Goal: Task Accomplishment & Management: Use online tool/utility

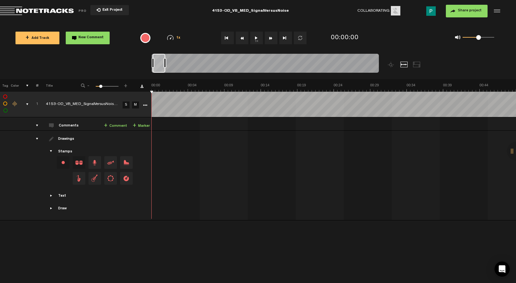
click at [255, 43] on button "1x" at bounding box center [256, 38] width 13 height 13
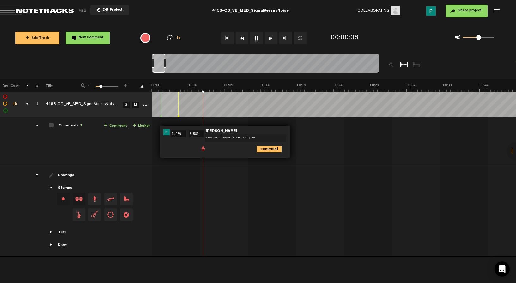
type textarea "remove; leave 2 second paus"
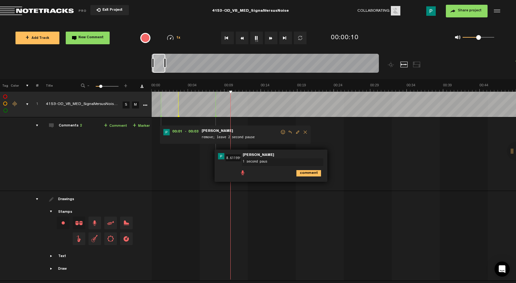
type textarea "1 second pause"
click at [256, 38] on button "1x" at bounding box center [256, 38] width 13 height 13
click at [255, 37] on button "1x" at bounding box center [256, 38] width 13 height 13
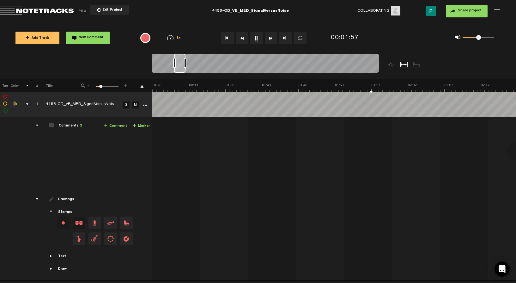
scroll to position [0, 665]
click at [181, 67] on div at bounding box center [179, 63] width 11 height 19
drag, startPoint x: 181, startPoint y: 68, endPoint x: 176, endPoint y: 68, distance: 4.4
click at [176, 68] on div at bounding box center [175, 63] width 11 height 19
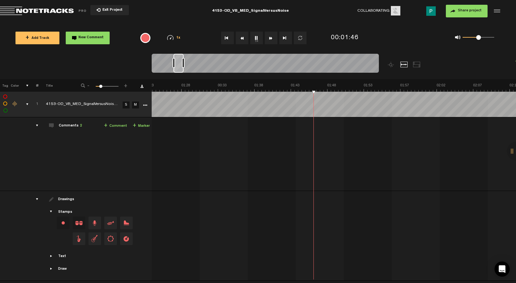
scroll to position [0, 655]
drag, startPoint x: 174, startPoint y: 64, endPoint x: 178, endPoint y: 64, distance: 4.1
click at [178, 64] on div at bounding box center [179, 63] width 10 height 19
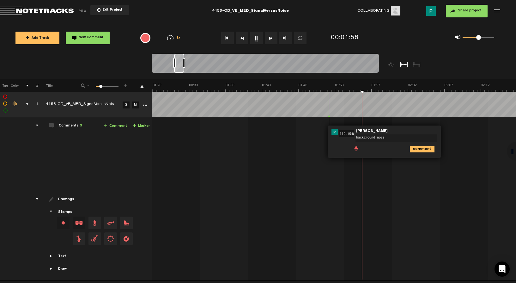
type textarea "background noise"
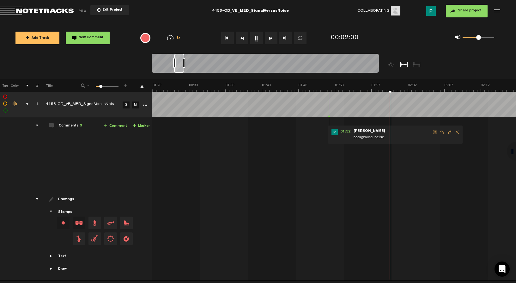
scroll to position [0, 656]
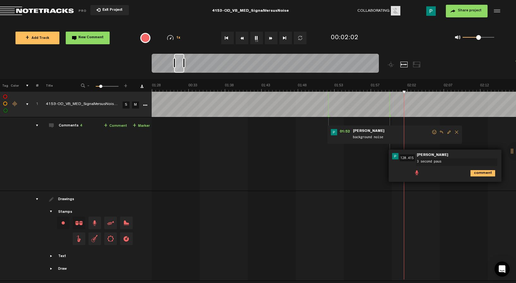
type textarea "3 second pause"
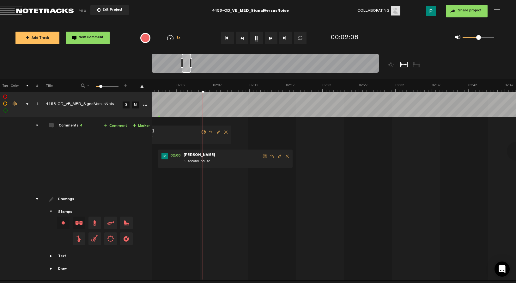
scroll to position [0, 858]
drag, startPoint x: 182, startPoint y: 67, endPoint x: 188, endPoint y: 67, distance: 6.6
click at [188, 67] on div at bounding box center [186, 63] width 9 height 19
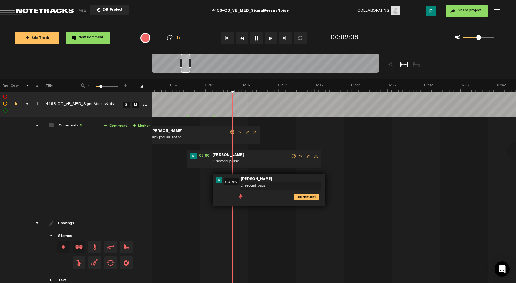
type textarea "2 second pause"
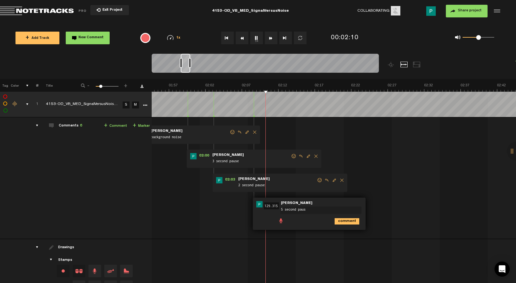
type textarea "5 second pause"
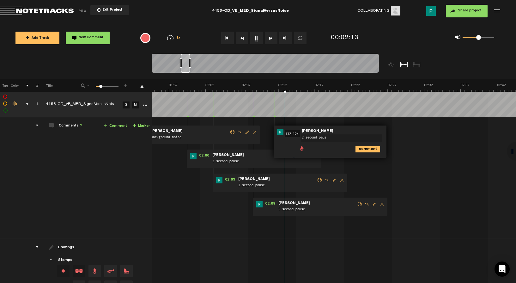
type textarea "2 second pause"
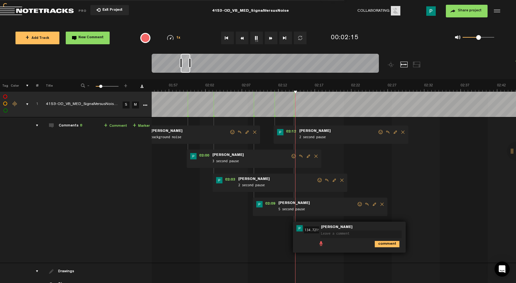
scroll to position [0, 0]
type textarea "2 second pause"
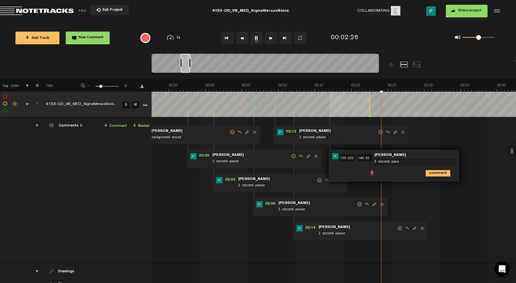
type textarea "5 second pause"
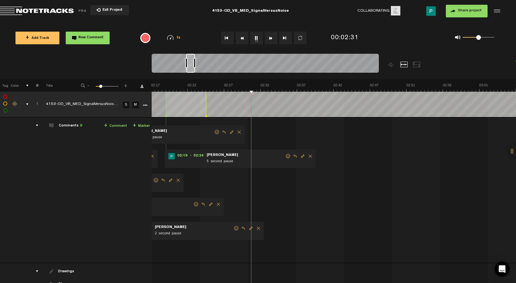
scroll to position [0, 1041]
drag, startPoint x: 187, startPoint y: 70, endPoint x: 193, endPoint y: 70, distance: 6.0
click at [193, 70] on div at bounding box center [190, 63] width 9 height 19
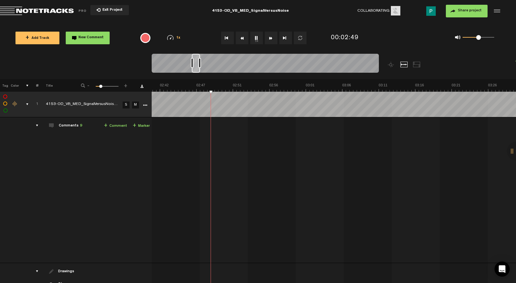
drag, startPoint x: 193, startPoint y: 65, endPoint x: 198, endPoint y: 64, distance: 5.7
click at [198, 64] on div at bounding box center [196, 63] width 8 height 19
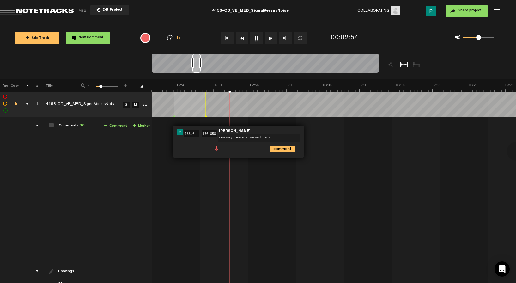
type textarea "remove; leave 2 second pause"
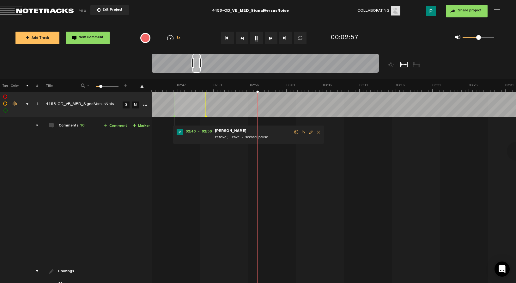
click at [258, 39] on button "1x" at bounding box center [256, 38] width 13 height 13
click at [258, 41] on button "1x" at bounding box center [256, 38] width 13 height 13
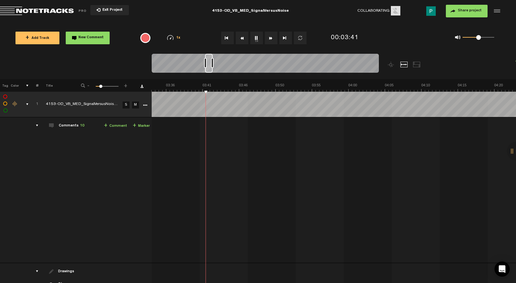
scroll to position [0, 1629]
drag, startPoint x: 201, startPoint y: 67, endPoint x: 210, endPoint y: 67, distance: 8.9
click at [210, 67] on div at bounding box center [210, 63] width 8 height 19
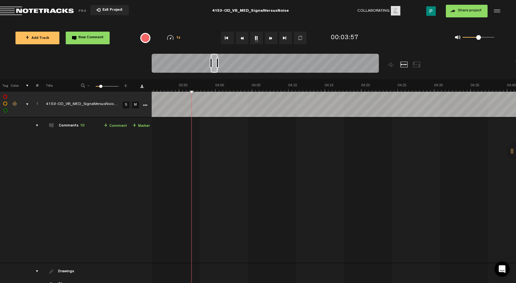
drag, startPoint x: 210, startPoint y: 62, endPoint x: 215, endPoint y: 62, distance: 4.7
click at [215, 62] on div at bounding box center [214, 63] width 7 height 19
click at [215, 69] on div at bounding box center [214, 63] width 7 height 19
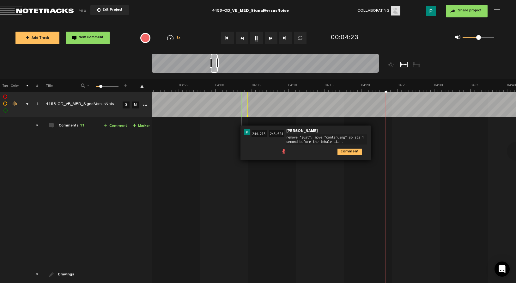
type textarea "remove "just"; move "continuing" so its 1 second before the inhale starts"
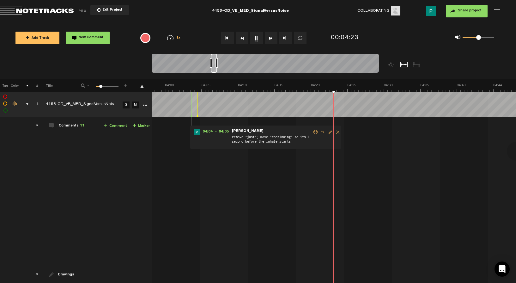
scroll to position [0, 1774]
click at [215, 70] on div at bounding box center [214, 63] width 6 height 19
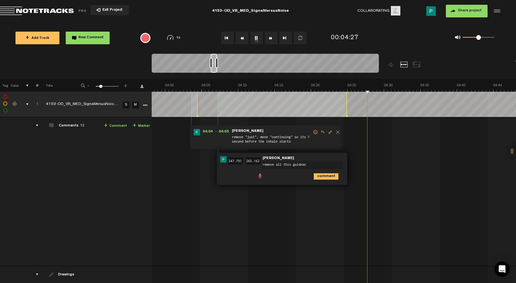
type textarea "remove all this guidnace"
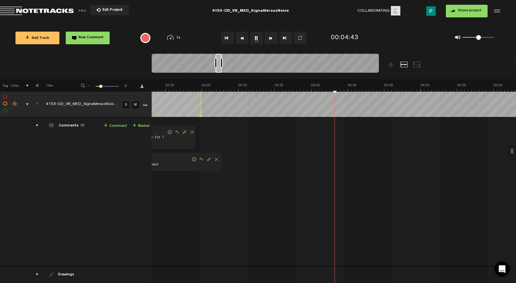
scroll to position [0, 1919]
click at [206, 159] on span "Edit comment" at bounding box center [209, 159] width 8 height 4
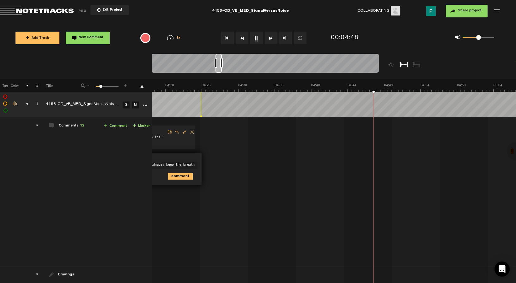
type textarea "remove all this guidnace; keep the breaths"
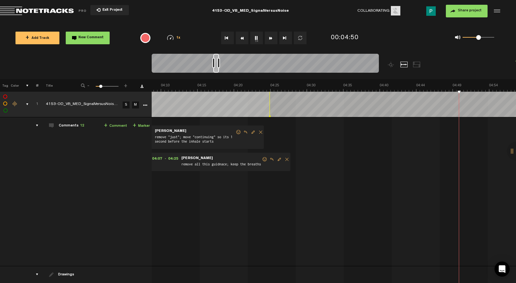
scroll to position [0, 1958]
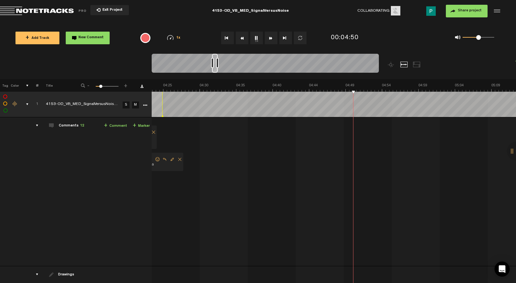
drag, startPoint x: 218, startPoint y: 70, endPoint x: 215, endPoint y: 70, distance: 3.5
click at [215, 70] on div at bounding box center [215, 63] width 6 height 19
click at [257, 42] on button "1x" at bounding box center [256, 38] width 13 height 13
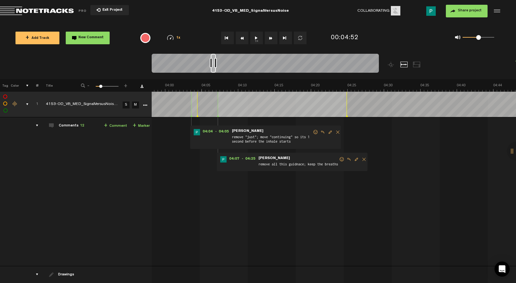
scroll to position [0, 1793]
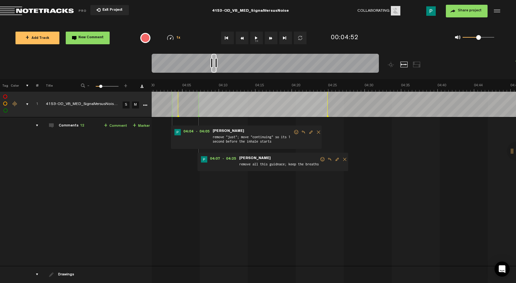
click at [215, 69] on div at bounding box center [213, 63] width 5 height 19
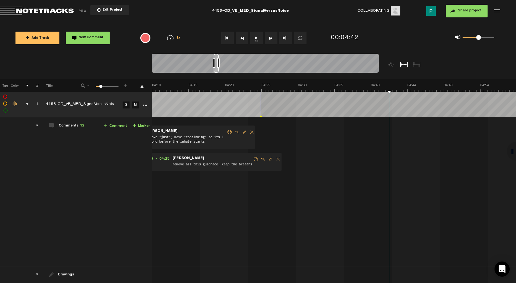
scroll to position [0, 1860]
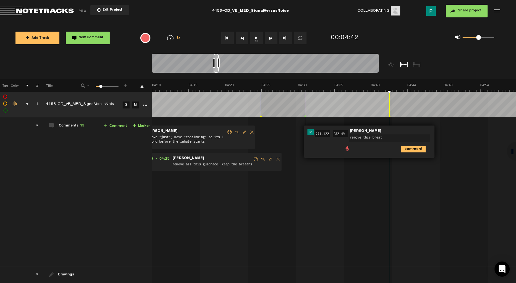
type textarea "remove this breath"
click at [258, 37] on button "1x" at bounding box center [256, 38] width 13 height 13
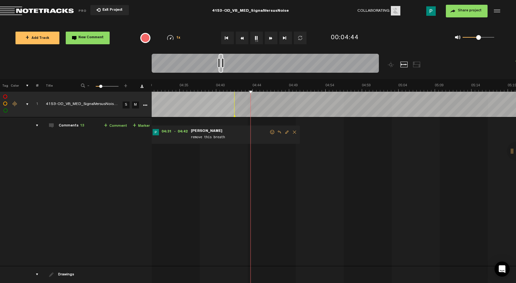
drag, startPoint x: 216, startPoint y: 70, endPoint x: 222, endPoint y: 69, distance: 5.8
click at [222, 69] on div at bounding box center [221, 63] width 4 height 19
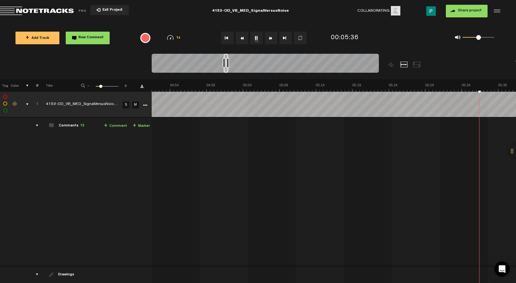
scroll to position [0, 2316]
click at [257, 40] on button "1x" at bounding box center [256, 38] width 13 height 13
drag, startPoint x: 230, startPoint y: 70, endPoint x: 224, endPoint y: 70, distance: 6.3
click at [224, 70] on div at bounding box center [224, 63] width 4 height 19
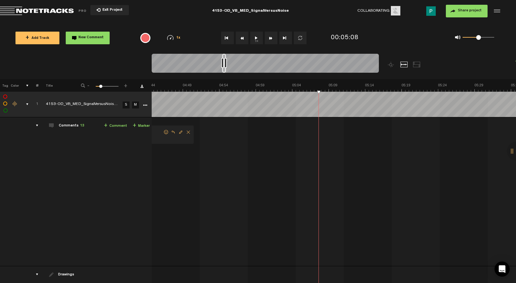
click at [254, 38] on button "1x" at bounding box center [256, 38] width 13 height 13
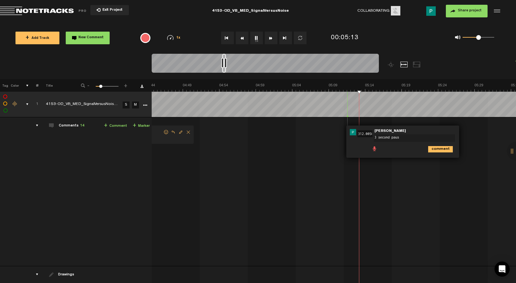
type textarea "3 second pause"
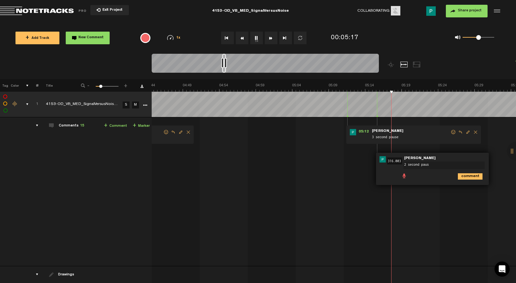
type textarea "2 second pause"
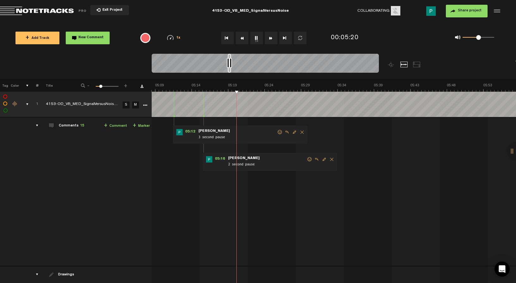
scroll to position [0, 2294]
drag, startPoint x: 224, startPoint y: 70, endPoint x: 230, endPoint y: 69, distance: 5.8
click at [230, 69] on div at bounding box center [229, 63] width 3 height 19
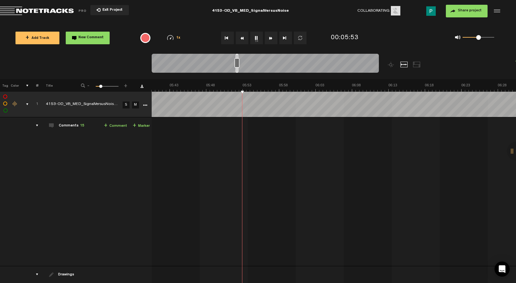
scroll to position [0, 2535]
drag, startPoint x: 229, startPoint y: 71, endPoint x: 237, endPoint y: 68, distance: 8.4
click at [237, 68] on div at bounding box center [237, 63] width 3 height 19
drag, startPoint x: 237, startPoint y: 70, endPoint x: 245, endPoint y: 69, distance: 8.6
click at [245, 69] on div at bounding box center [244, 63] width 2 height 19
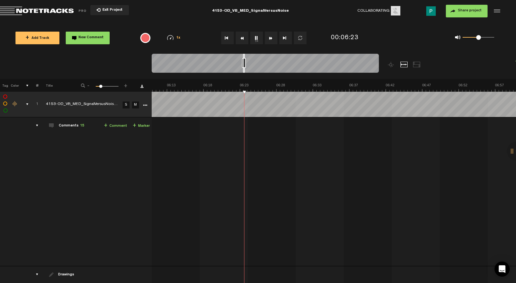
scroll to position [0, 2795]
click at [259, 38] on button "1x" at bounding box center [256, 38] width 13 height 13
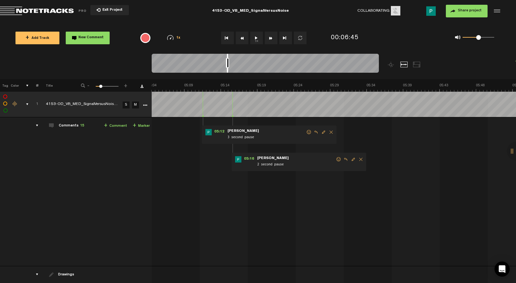
scroll to position [0, 2371]
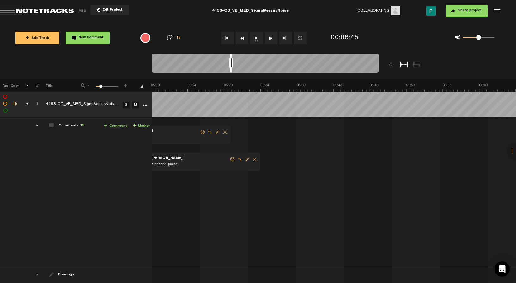
drag, startPoint x: 245, startPoint y: 70, endPoint x: 231, endPoint y: 70, distance: 13.9
click at [231, 70] on div at bounding box center [230, 63] width 1 height 19
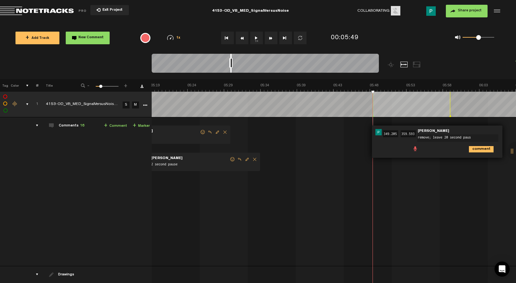
type textarea "remove; leave 20 second pause"
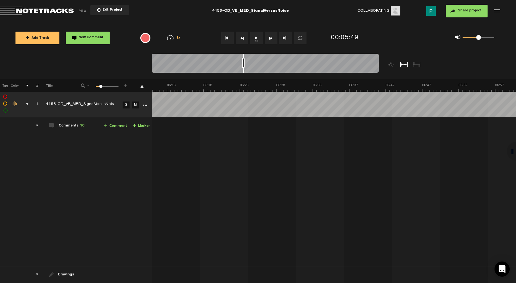
scroll to position [0, 2757]
drag, startPoint x: 230, startPoint y: 70, endPoint x: 243, endPoint y: 70, distance: 12.7
click at [243, 70] on div at bounding box center [243, 63] width 1 height 19
click at [255, 41] on button "1x" at bounding box center [256, 38] width 13 height 13
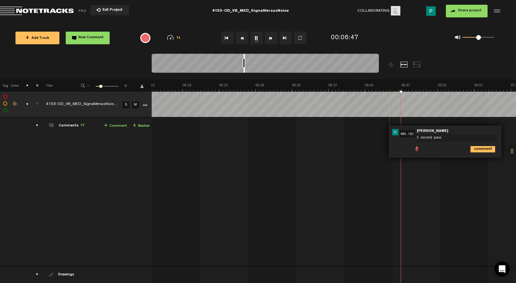
type textarea "5 second pause"
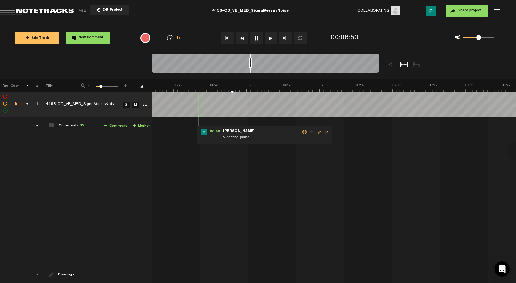
drag, startPoint x: 244, startPoint y: 70, endPoint x: 251, endPoint y: 70, distance: 6.3
click at [251, 70] on div at bounding box center [250, 63] width 1 height 19
type textarea "3 second pause"
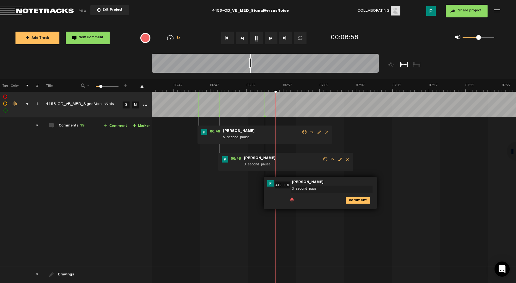
type textarea "3 second pause"
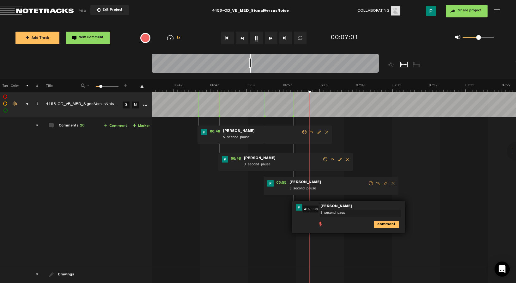
type textarea "3 second pause"
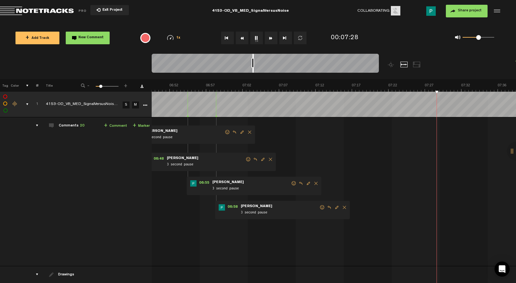
scroll to position [0, 3017]
click at [253, 70] on div at bounding box center [253, 63] width 1 height 19
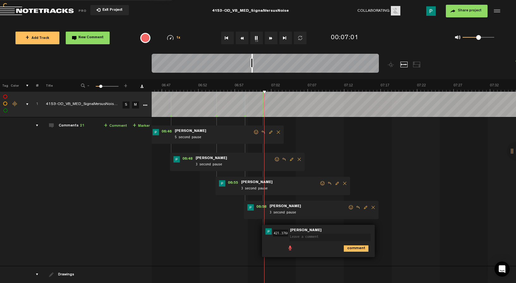
scroll to position [0, 0]
click at [353, 247] on icon "comment" at bounding box center [356, 248] width 25 height 6
click at [393, 229] on span "Delete comment" at bounding box center [392, 231] width 8 height 4
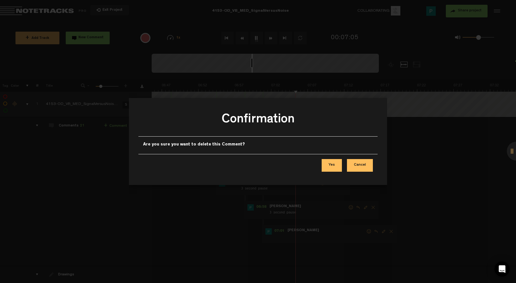
click at [339, 170] on button "Yes" at bounding box center [332, 165] width 20 height 13
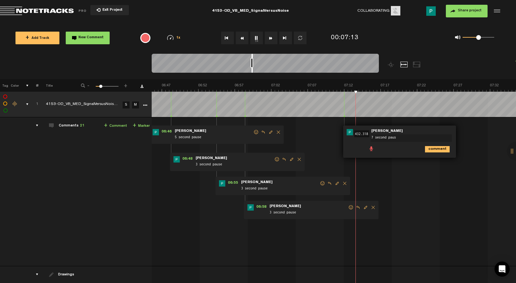
type textarea "7 second pause"
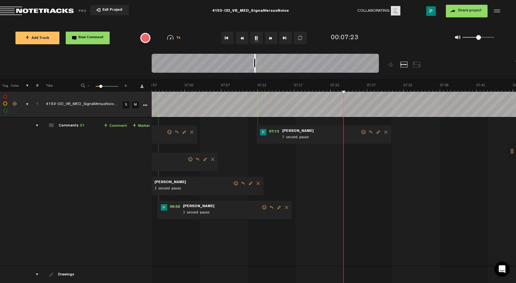
scroll to position [0, 3104]
click at [255, 69] on div at bounding box center [254, 63] width 1 height 19
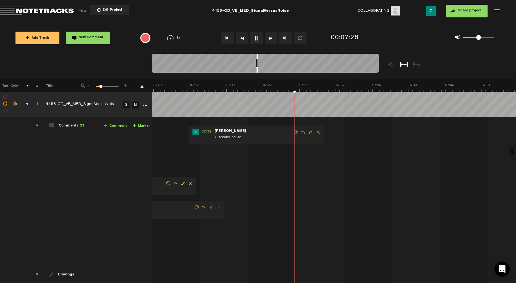
click at [258, 69] on div at bounding box center [257, 63] width 1 height 19
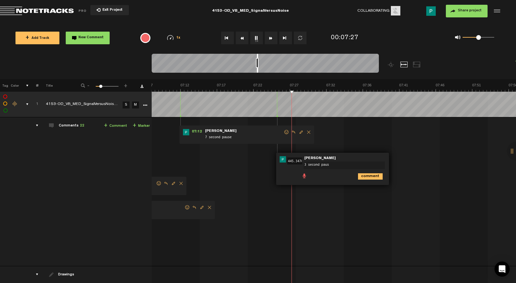
type textarea "3 second pause"
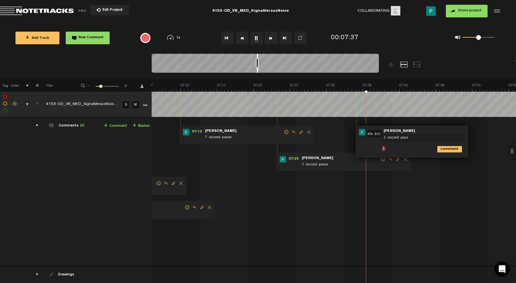
type textarea "3 second pause"
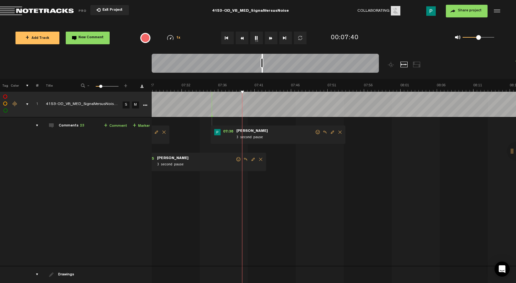
scroll to position [0, 3326]
drag, startPoint x: 257, startPoint y: 70, endPoint x: 262, endPoint y: 69, distance: 4.8
click at [262, 69] on div at bounding box center [262, 63] width 1 height 19
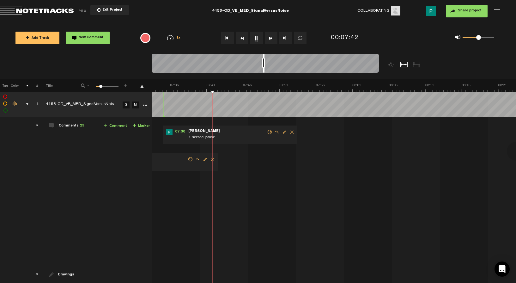
scroll to position [0, 3393]
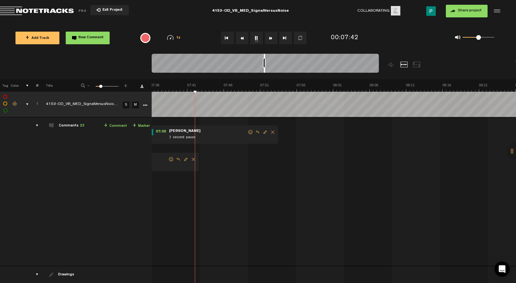
click at [264, 67] on div at bounding box center [265, 64] width 227 height 21
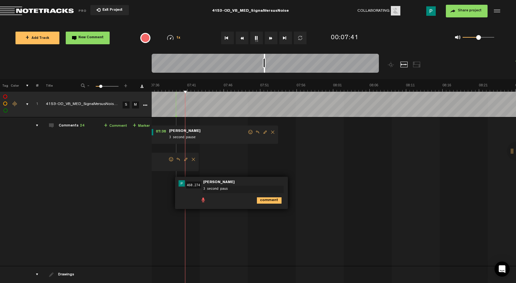
type textarea "3 second pause"
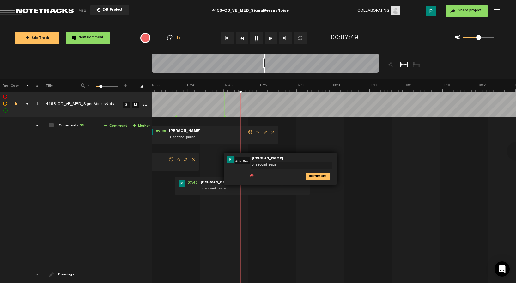
type textarea "5 second pause"
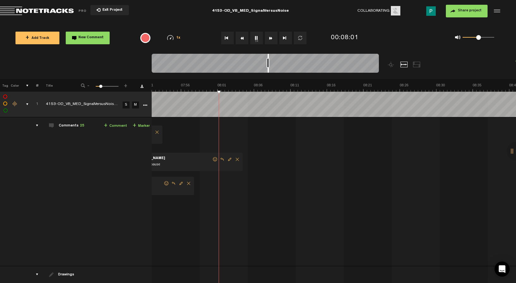
scroll to position [0, 3509]
drag, startPoint x: 265, startPoint y: 71, endPoint x: 268, endPoint y: 70, distance: 3.6
click at [269, 70] on div at bounding box center [268, 63] width 1 height 19
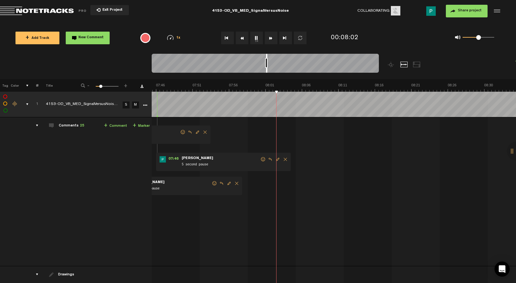
scroll to position [0, 3403]
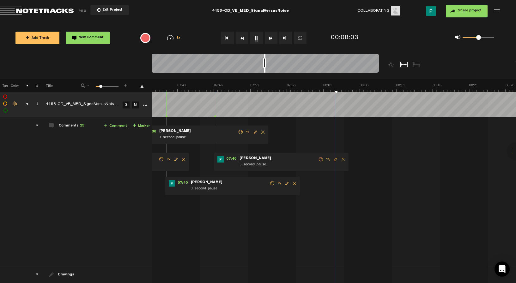
drag, startPoint x: 268, startPoint y: 70, endPoint x: 265, endPoint y: 70, distance: 3.5
click at [265, 70] on div at bounding box center [264, 63] width 1 height 19
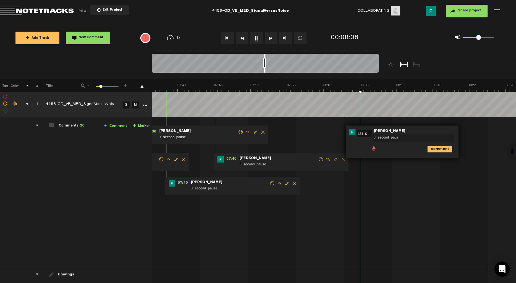
type textarea "3 second pause"
click at [335, 159] on span "Edit comment" at bounding box center [336, 159] width 8 height 4
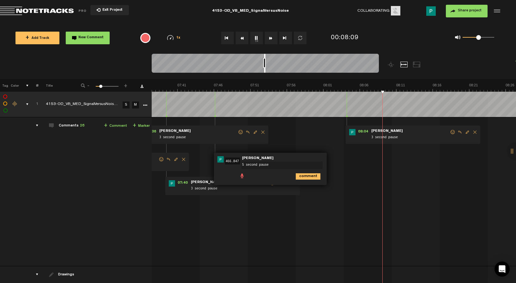
click at [245, 165] on textarea "5 second pause" at bounding box center [282, 166] width 81 height 8
type textarea "7 second pause"
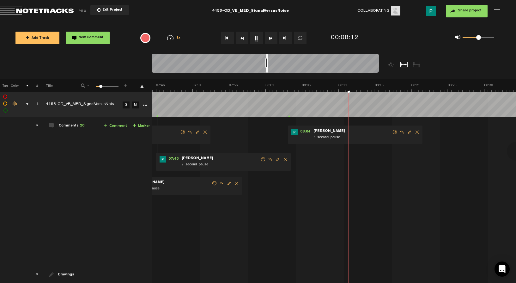
scroll to position [0, 3518]
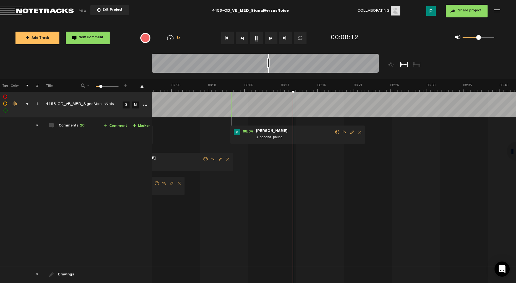
drag, startPoint x: 265, startPoint y: 69, endPoint x: 268, endPoint y: 68, distance: 4.0
click at [268, 68] on div at bounding box center [268, 63] width 1 height 19
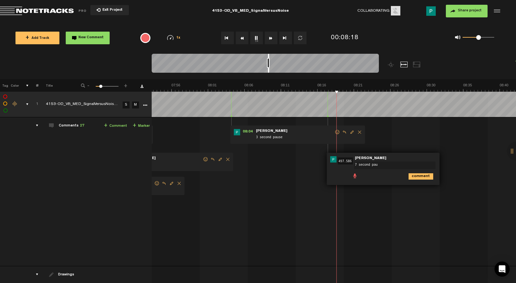
type textarea "7 second paus"
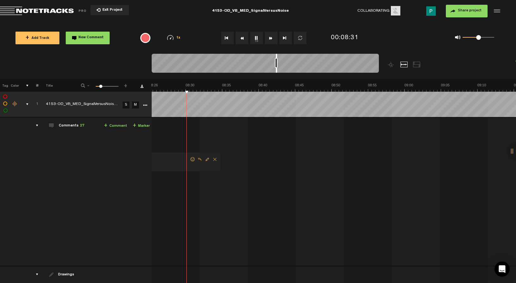
scroll to position [0, 3759]
drag, startPoint x: 269, startPoint y: 70, endPoint x: 278, endPoint y: 69, distance: 8.9
click at [277, 69] on div at bounding box center [276, 63] width 1 height 19
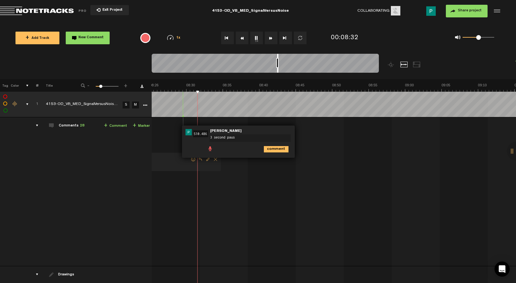
type textarea "3 second pause"
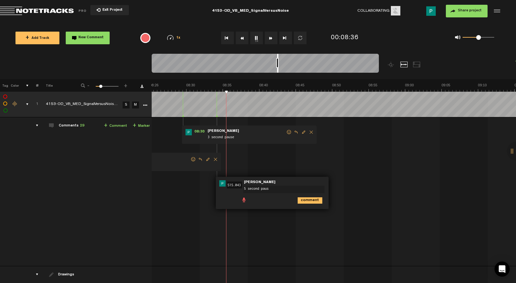
type textarea "5 second pause"
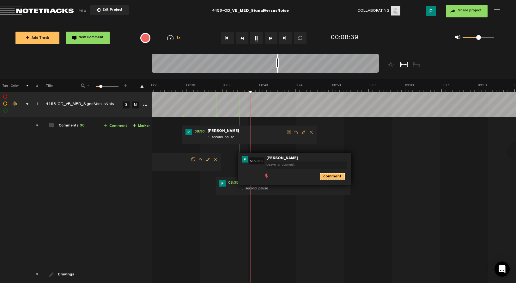
click at [337, 177] on icon "comment" at bounding box center [332, 176] width 25 height 6
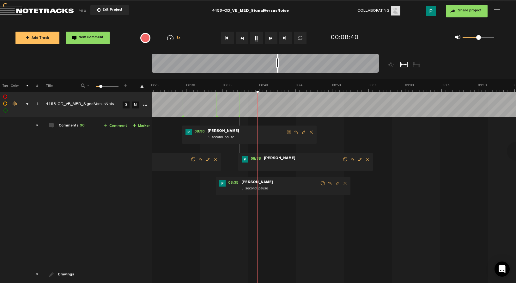
click at [367, 160] on span "Delete comment" at bounding box center [368, 159] width 8 height 4
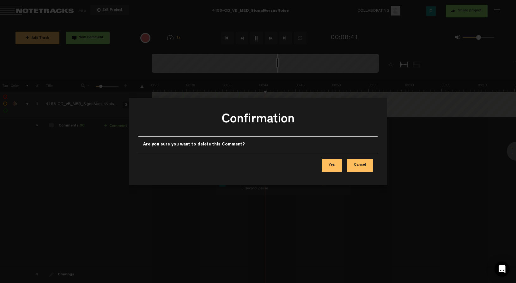
click at [332, 165] on button "Yes" at bounding box center [332, 165] width 20 height 13
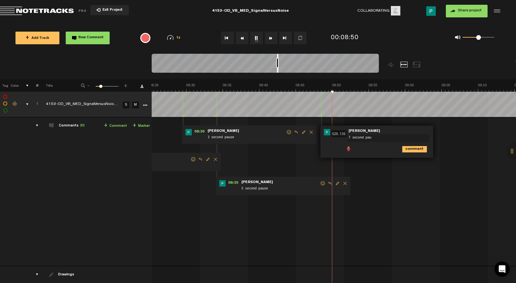
type textarea "7 second paus"
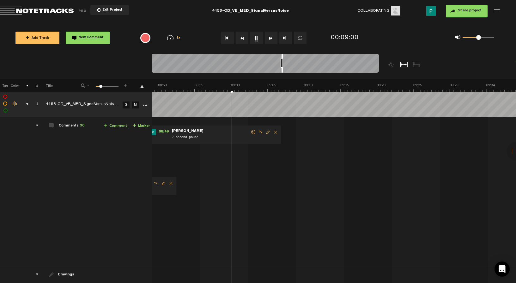
scroll to position [0, 3942]
drag, startPoint x: 278, startPoint y: 69, endPoint x: 282, endPoint y: 68, distance: 4.8
click at [282, 68] on div at bounding box center [282, 63] width 1 height 19
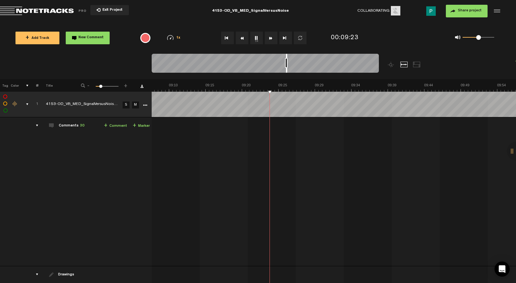
drag, startPoint x: 283, startPoint y: 70, endPoint x: 287, endPoint y: 67, distance: 4.6
click at [287, 67] on div at bounding box center [265, 64] width 227 height 21
type textarea "10 second pause"
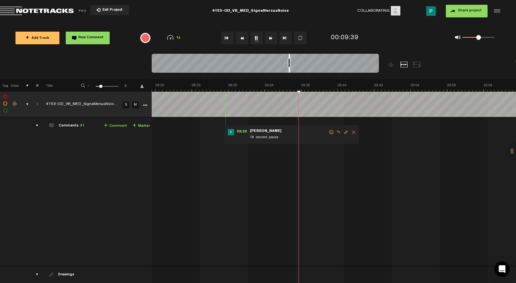
scroll to position [0, 4212]
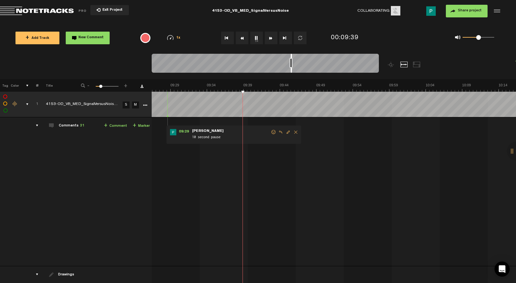
drag, startPoint x: 287, startPoint y: 70, endPoint x: 292, endPoint y: 69, distance: 4.8
click at [292, 69] on div at bounding box center [291, 63] width 1 height 19
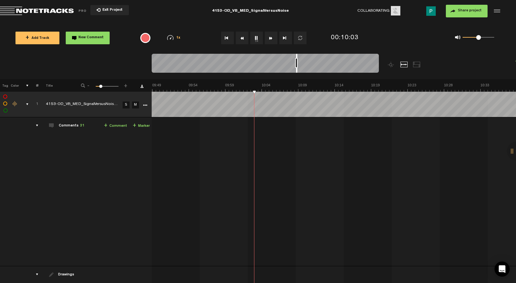
scroll to position [0, 4386]
drag, startPoint x: 291, startPoint y: 71, endPoint x: 297, endPoint y: 70, distance: 5.5
click at [297, 70] on div at bounding box center [296, 63] width 1 height 19
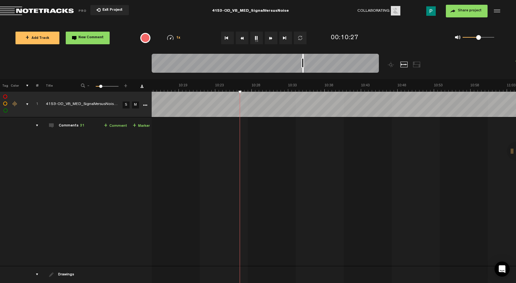
drag, startPoint x: 297, startPoint y: 70, endPoint x: 303, endPoint y: 69, distance: 6.1
click at [303, 69] on div at bounding box center [303, 63] width 1 height 19
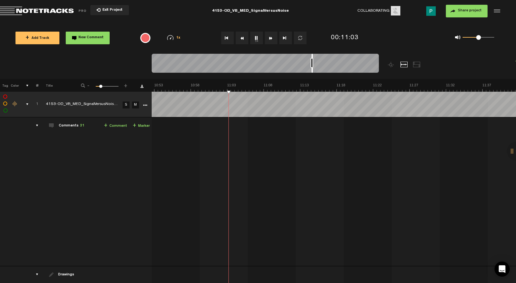
drag, startPoint x: 303, startPoint y: 70, endPoint x: 312, endPoint y: 70, distance: 9.2
click at [312, 70] on div at bounding box center [312, 63] width 1 height 19
click at [314, 71] on div at bounding box center [314, 63] width 1 height 19
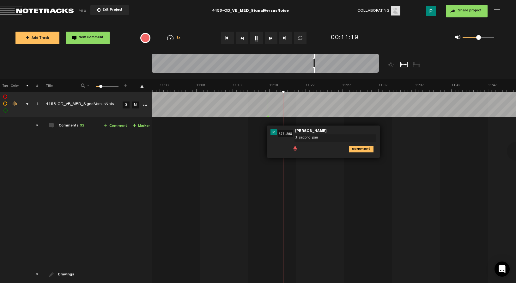
type textarea "3 second paus"
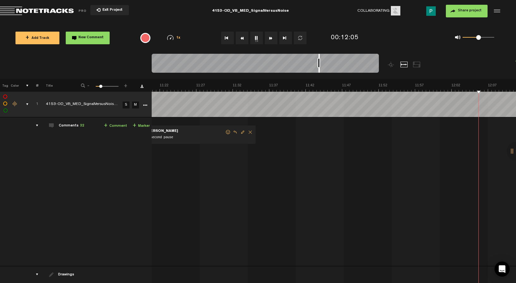
scroll to position [0, 5208]
click at [257, 37] on button "1x" at bounding box center [256, 38] width 13 height 13
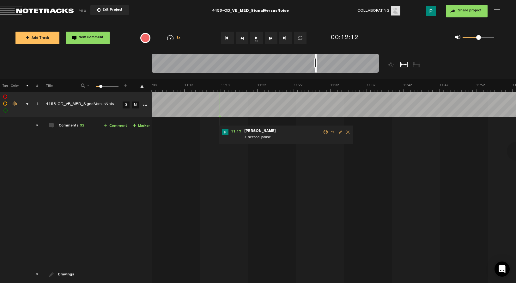
scroll to position [0, 4964]
drag, startPoint x: 324, startPoint y: 70, endPoint x: 316, endPoint y: 70, distance: 8.0
click at [316, 70] on div at bounding box center [315, 63] width 1 height 19
click at [253, 37] on button "1x" at bounding box center [256, 38] width 13 height 13
click at [254, 37] on button "1x" at bounding box center [256, 38] width 13 height 13
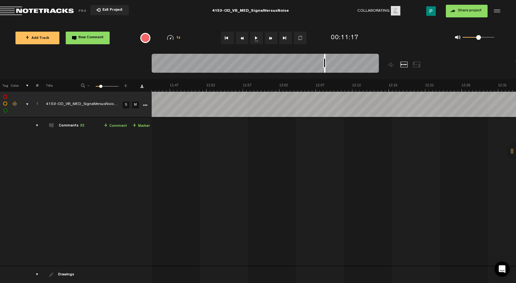
scroll to position [0, 5157]
drag, startPoint x: 316, startPoint y: 70, endPoint x: 322, endPoint y: 70, distance: 6.3
click at [322, 70] on div at bounding box center [322, 63] width 1 height 19
click at [256, 36] on button "1x" at bounding box center [256, 38] width 13 height 13
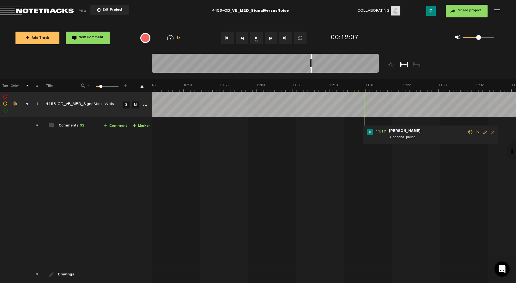
drag, startPoint x: 322, startPoint y: 71, endPoint x: 311, endPoint y: 69, distance: 10.9
click at [311, 69] on div at bounding box center [311, 63] width 1 height 19
click at [254, 37] on button "1x" at bounding box center [256, 38] width 13 height 13
click at [259, 39] on button "1x" at bounding box center [256, 38] width 13 height 13
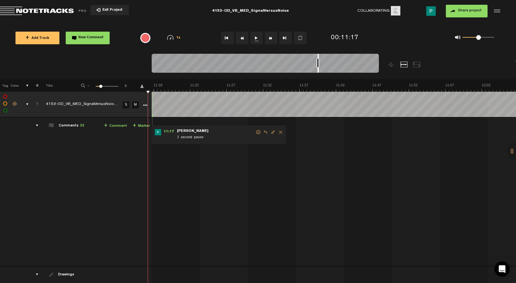
scroll to position [0, 5119]
drag, startPoint x: 311, startPoint y: 70, endPoint x: 321, endPoint y: 69, distance: 9.5
click at [321, 69] on div at bounding box center [321, 63] width 1 height 19
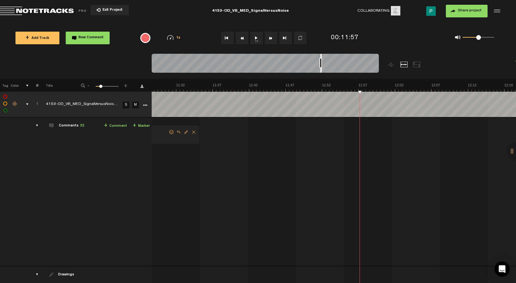
click at [253, 36] on button "1x" at bounding box center [256, 38] width 13 height 13
drag, startPoint x: 326, startPoint y: 70, endPoint x: 314, endPoint y: 67, distance: 12.2
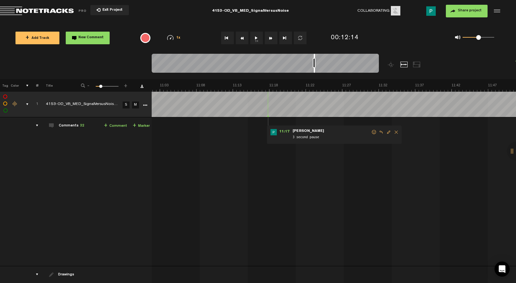
click at [314, 67] on div at bounding box center [265, 64] width 227 height 21
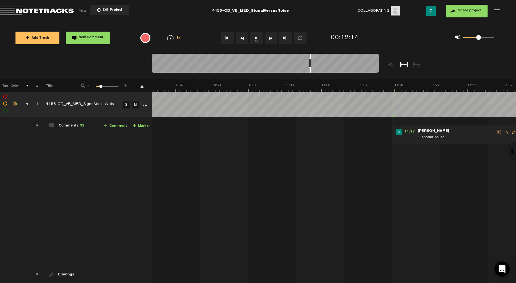
scroll to position [0, 4800]
drag, startPoint x: 313, startPoint y: 68, endPoint x: 310, endPoint y: 63, distance: 5.7
click at [310, 63] on div at bounding box center [265, 64] width 227 height 21
click at [260, 36] on button "1x" at bounding box center [256, 38] width 13 height 13
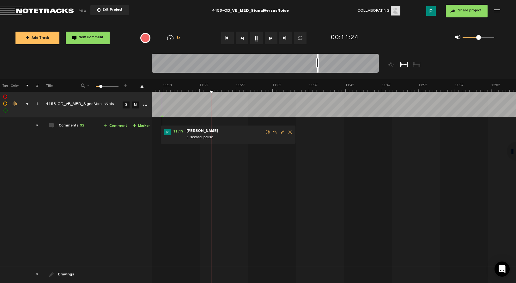
scroll to position [0, 5022]
drag, startPoint x: 311, startPoint y: 70, endPoint x: 318, endPoint y: 67, distance: 7.2
click at [318, 67] on div at bounding box center [265, 64] width 227 height 21
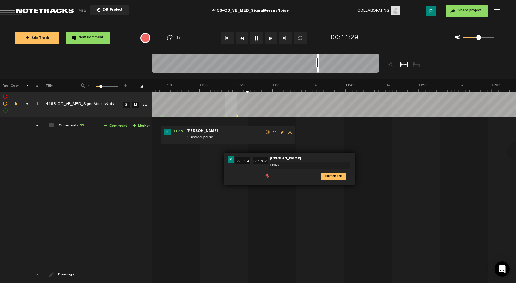
type textarea "remove"
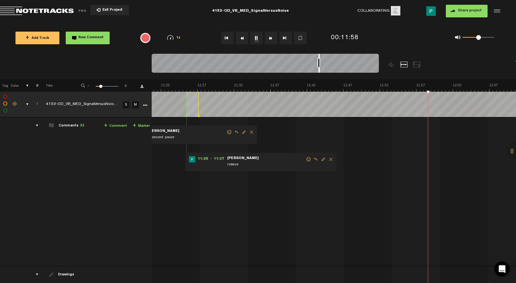
scroll to position [0, 5070]
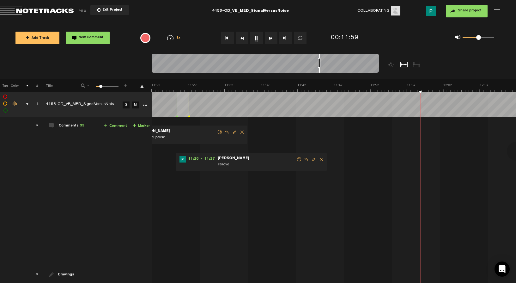
click at [320, 69] on div at bounding box center [319, 63] width 1 height 19
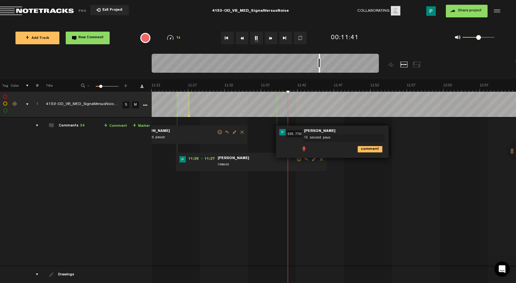
type textarea "15 second pause"
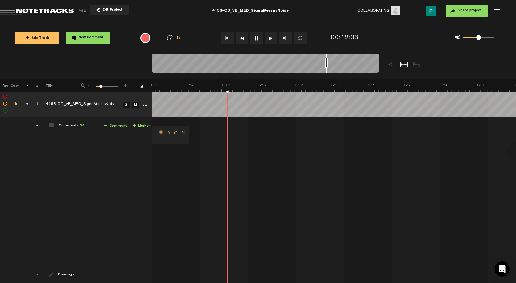
scroll to position [0, 5302]
drag, startPoint x: 320, startPoint y: 70, endPoint x: 327, endPoint y: 68, distance: 8.0
click at [327, 68] on div at bounding box center [326, 63] width 1 height 19
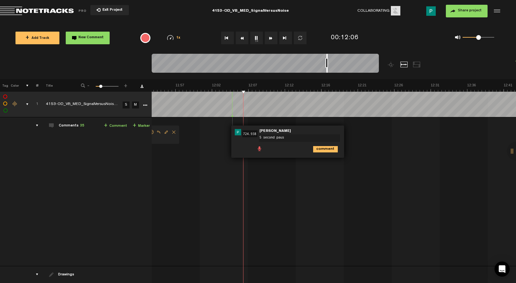
type textarea "5 second pause"
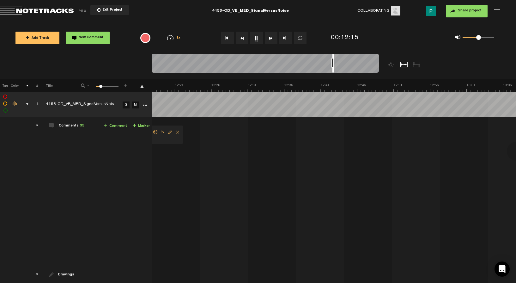
drag, startPoint x: 327, startPoint y: 70, endPoint x: 333, endPoint y: 69, distance: 6.1
click at [333, 69] on div at bounding box center [333, 63] width 1 height 19
drag, startPoint x: 333, startPoint y: 71, endPoint x: 339, endPoint y: 70, distance: 5.4
click at [339, 70] on div at bounding box center [338, 63] width 1 height 19
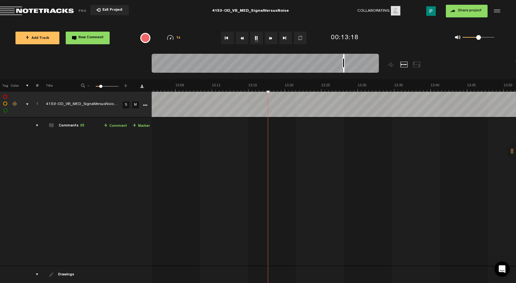
scroll to position [0, 5813]
drag, startPoint x: 338, startPoint y: 70, endPoint x: 343, endPoint y: 68, distance: 5.8
click at [343, 68] on div at bounding box center [265, 64] width 227 height 21
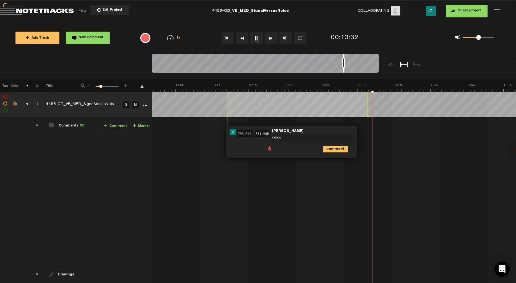
type textarea "remove"
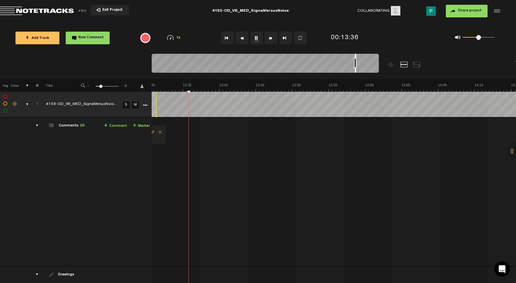
drag, startPoint x: 344, startPoint y: 69, endPoint x: 355, endPoint y: 68, distance: 11.4
click at [355, 68] on div at bounding box center [355, 63] width 1 height 19
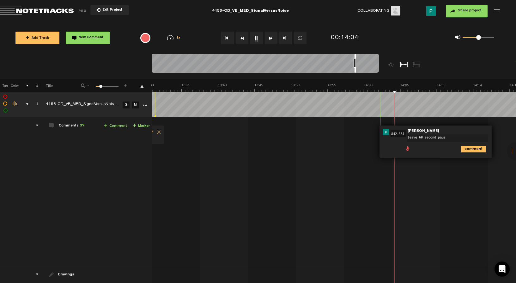
type textarea "leave 60 second pause"
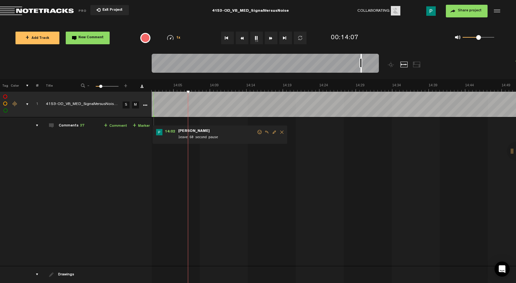
drag, startPoint x: 355, startPoint y: 70, endPoint x: 361, endPoint y: 70, distance: 6.0
click at [361, 70] on div at bounding box center [361, 63] width 1 height 19
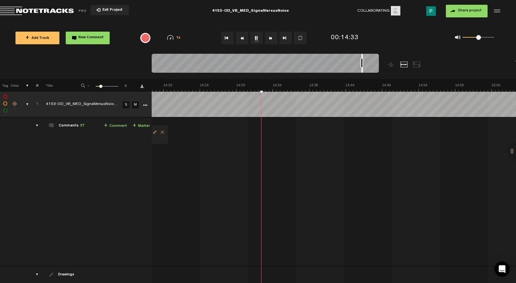
scroll to position [0, 6401]
click at [363, 69] on div at bounding box center [363, 63] width 1 height 19
click at [366, 69] on div at bounding box center [365, 63] width 1 height 19
click at [258, 37] on button "1x" at bounding box center [256, 38] width 13 height 13
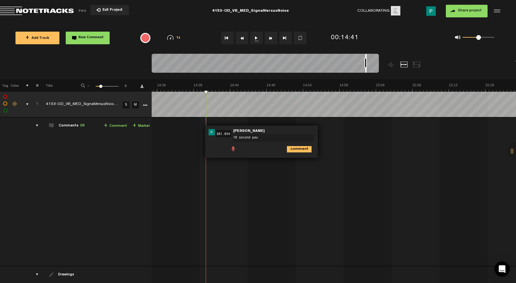
type textarea "10 second paus"
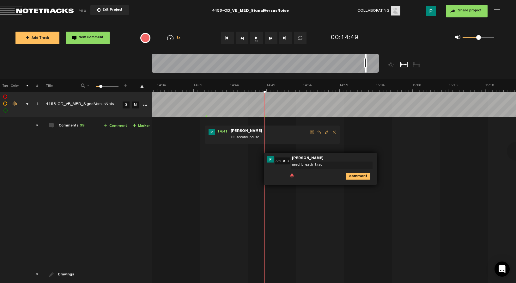
type textarea "need breath track"
click at [256, 39] on button "1x" at bounding box center [256, 38] width 13 height 13
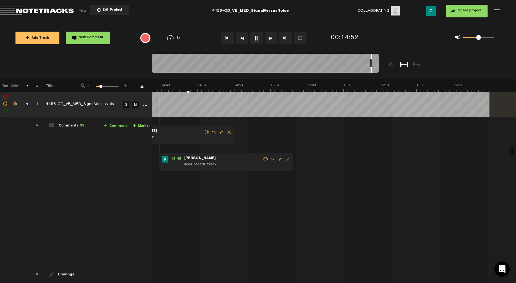
scroll to position [0, 6593]
drag, startPoint x: 365, startPoint y: 70, endPoint x: 371, endPoint y: 68, distance: 5.7
click at [371, 68] on div at bounding box center [371, 63] width 1 height 19
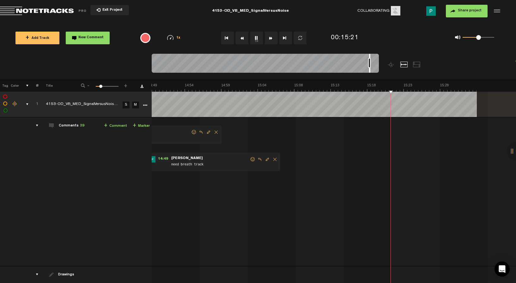
scroll to position [0, 6606]
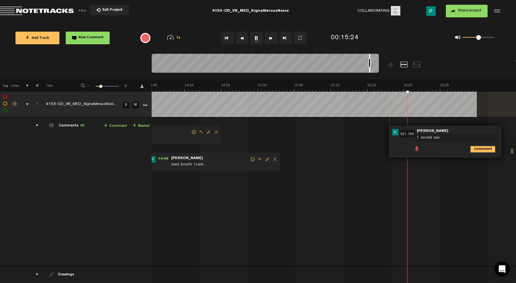
type textarea "1 second paus"
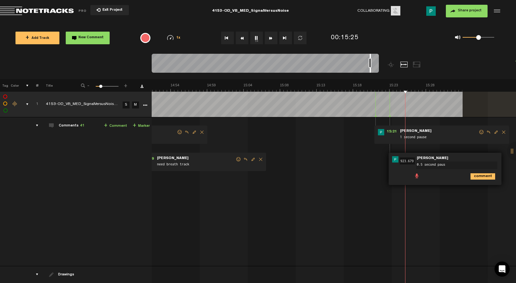
type textarea "0.5 second pause"
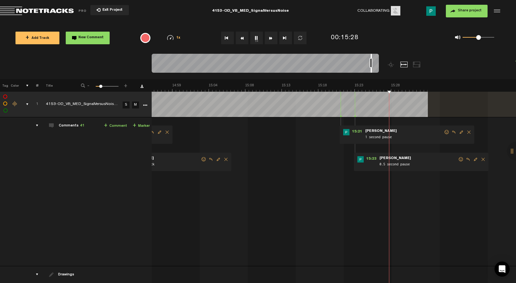
scroll to position [0, 6655]
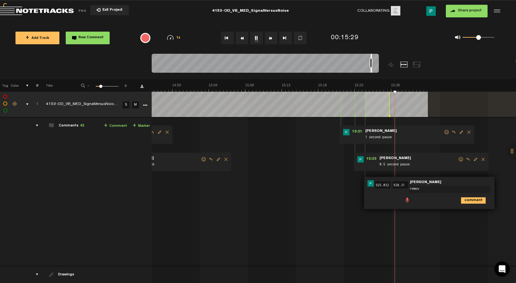
type textarea "remove"
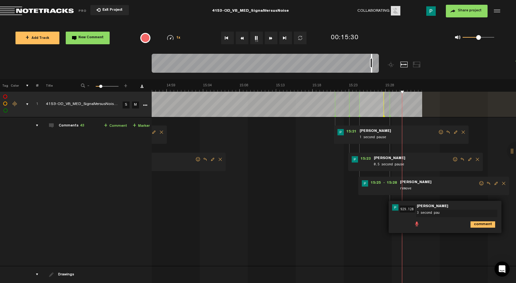
type textarea "3 second paus"
click at [258, 39] on button "1x" at bounding box center [256, 38] width 13 height 13
